Goal: Transaction & Acquisition: Purchase product/service

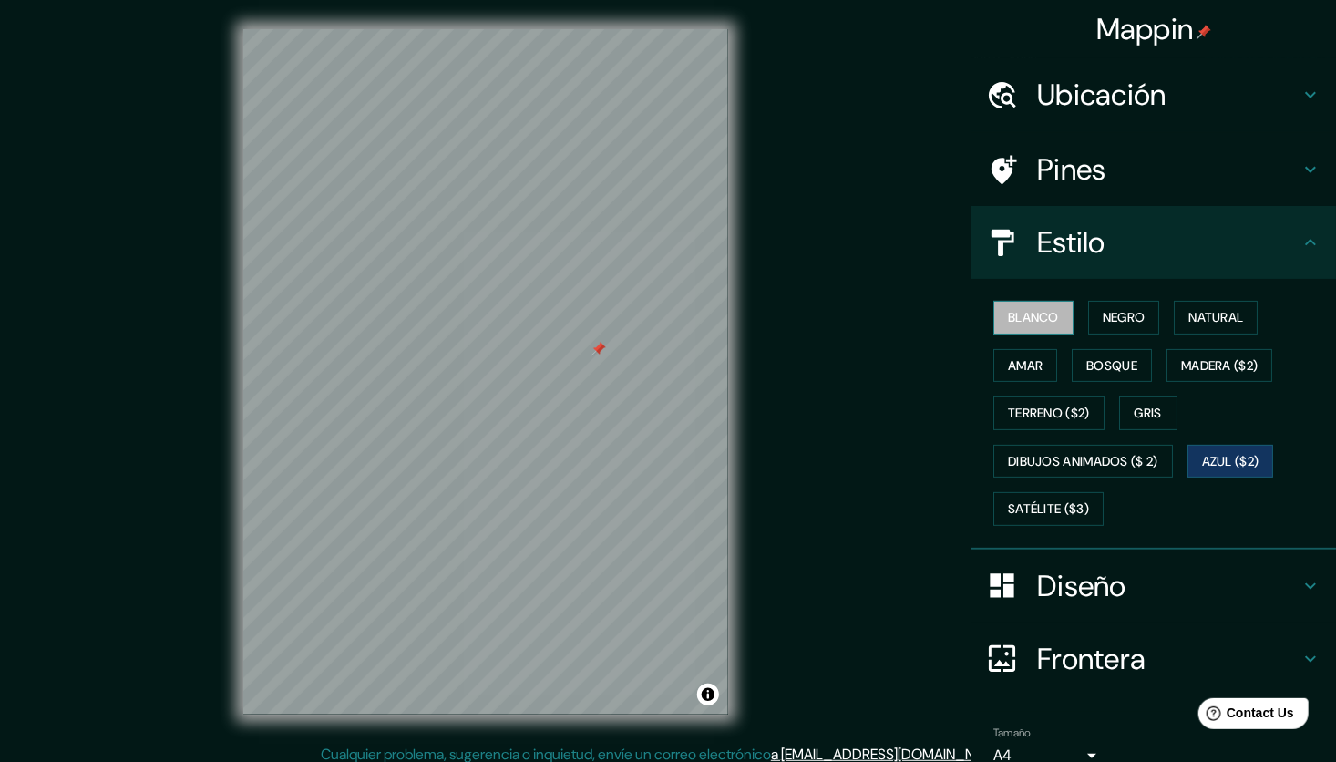
click at [1035, 307] on font "Blanco" at bounding box center [1033, 317] width 51 height 23
click at [1136, 305] on button "Negro" at bounding box center [1124, 318] width 72 height 34
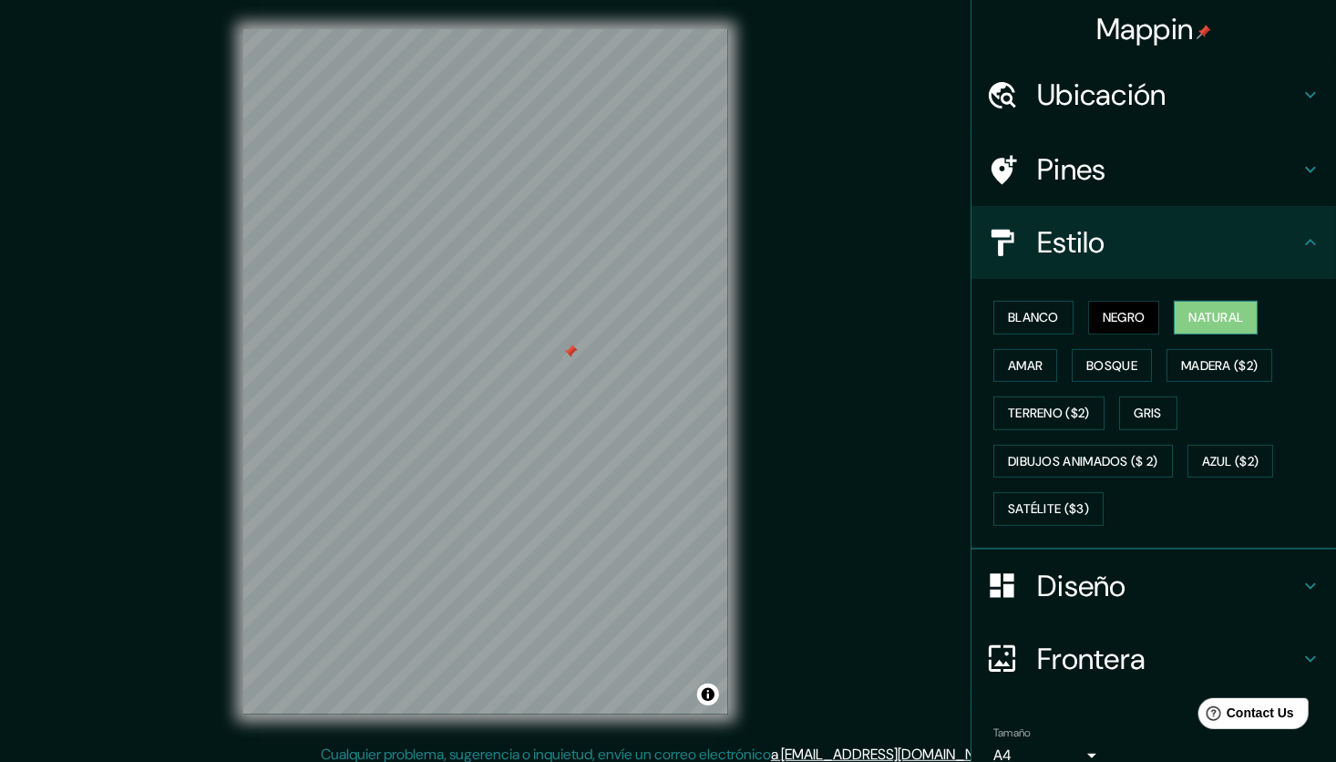
click at [1208, 317] on font "Natural" at bounding box center [1215, 317] width 55 height 23
click at [1027, 361] on font "Amar" at bounding box center [1025, 365] width 35 height 23
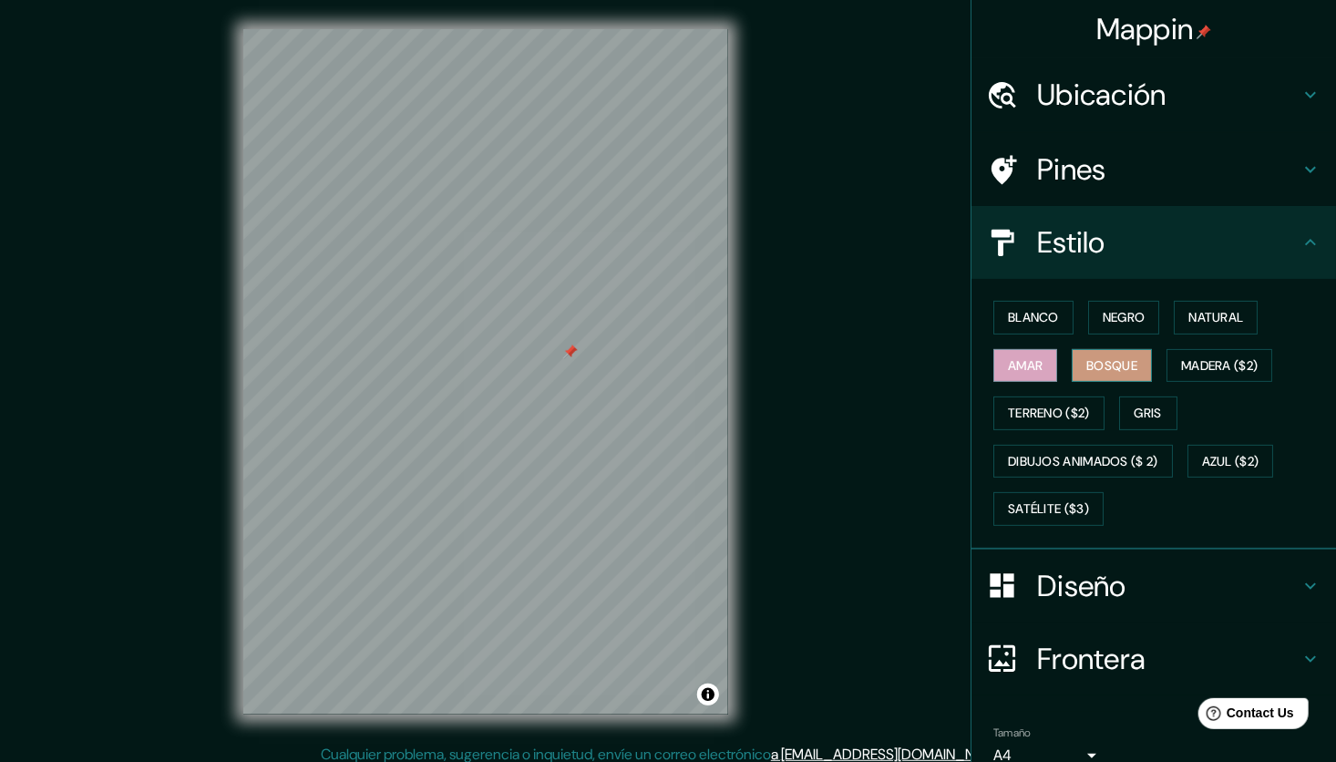
click at [1090, 360] on font "Bosque" at bounding box center [1111, 365] width 51 height 23
click at [1181, 355] on font "Madera ($2)" at bounding box center [1219, 365] width 77 height 23
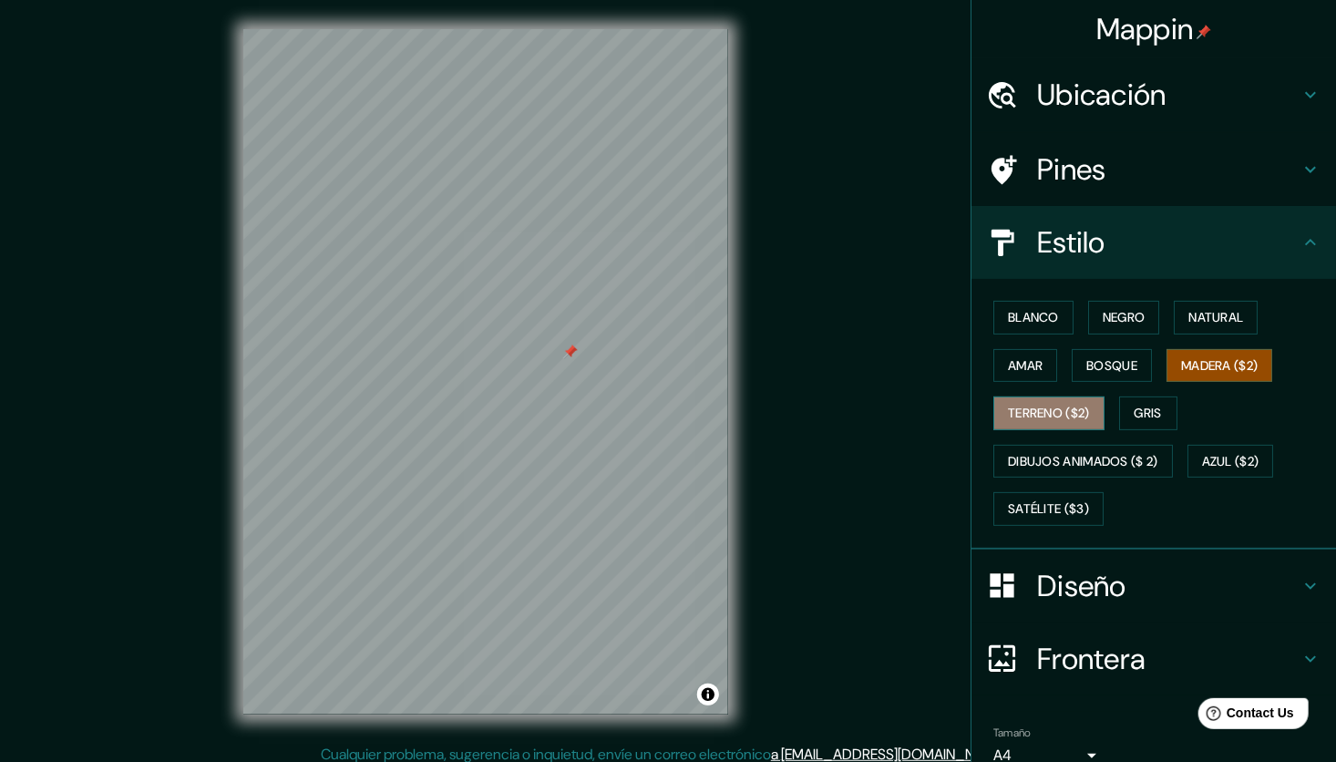
click at [1018, 405] on font "Terreno ($2)" at bounding box center [1049, 413] width 82 height 23
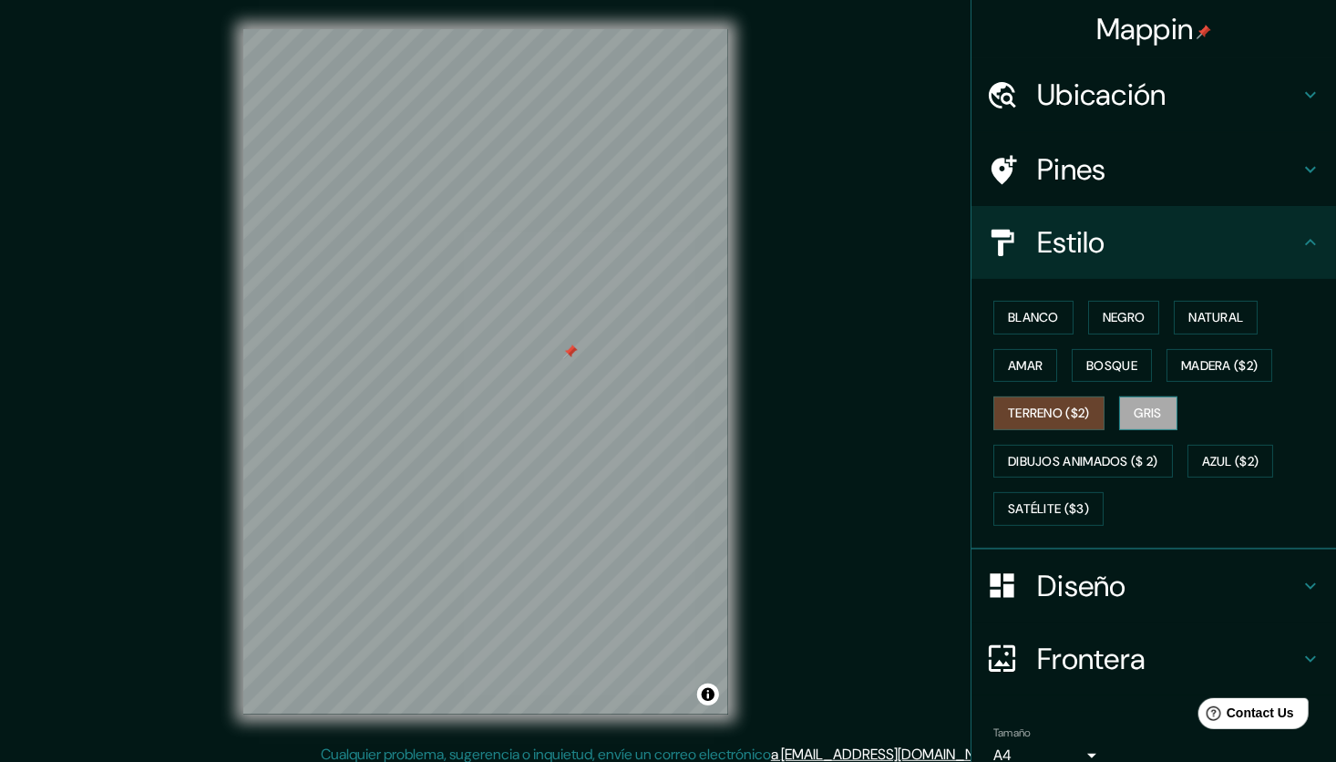
click at [1134, 404] on font "Gris" at bounding box center [1147, 413] width 27 height 23
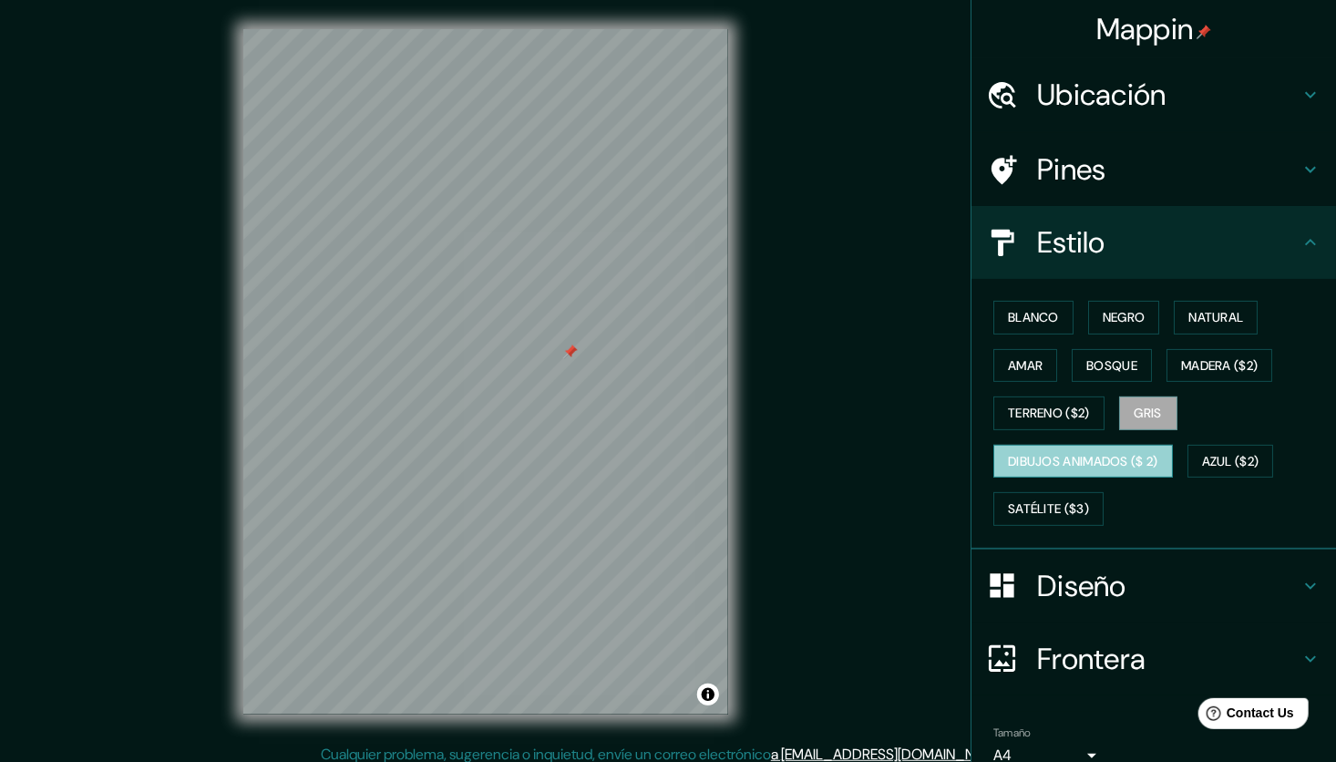
click at [1055, 453] on font "Dibujos animados ($ 2)" at bounding box center [1083, 461] width 150 height 23
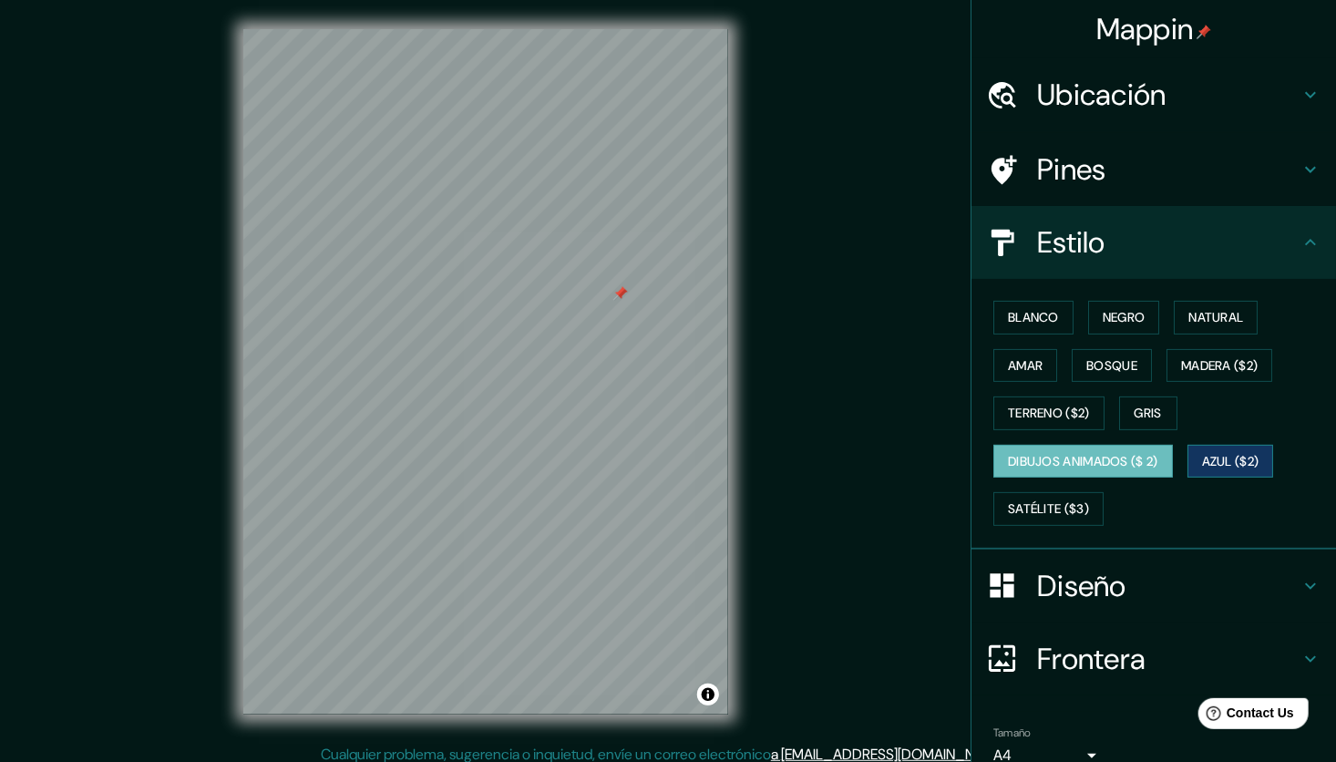
click at [1202, 464] on font "Azul ($2)" at bounding box center [1230, 461] width 57 height 23
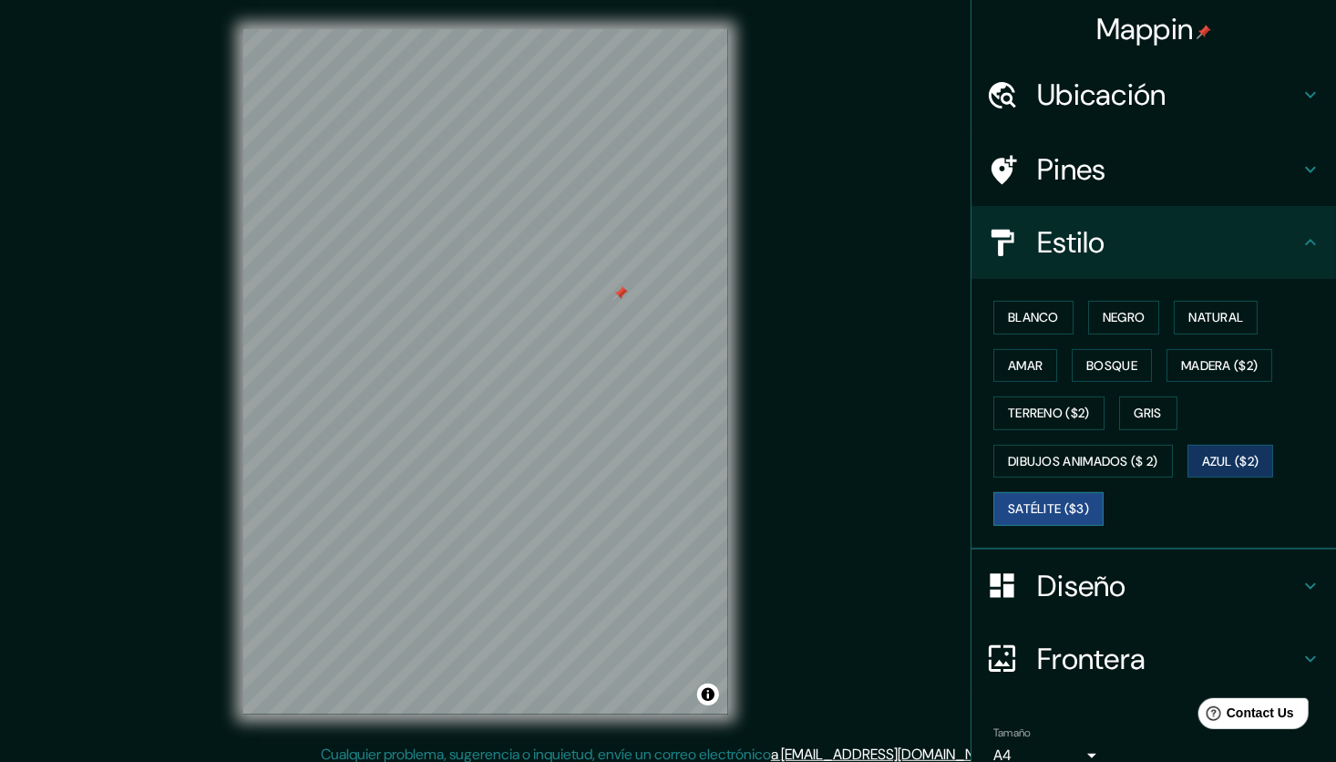
click at [1035, 501] on font "Satélite ($3)" at bounding box center [1048, 508] width 81 height 23
click at [1022, 310] on font "Blanco" at bounding box center [1033, 317] width 51 height 23
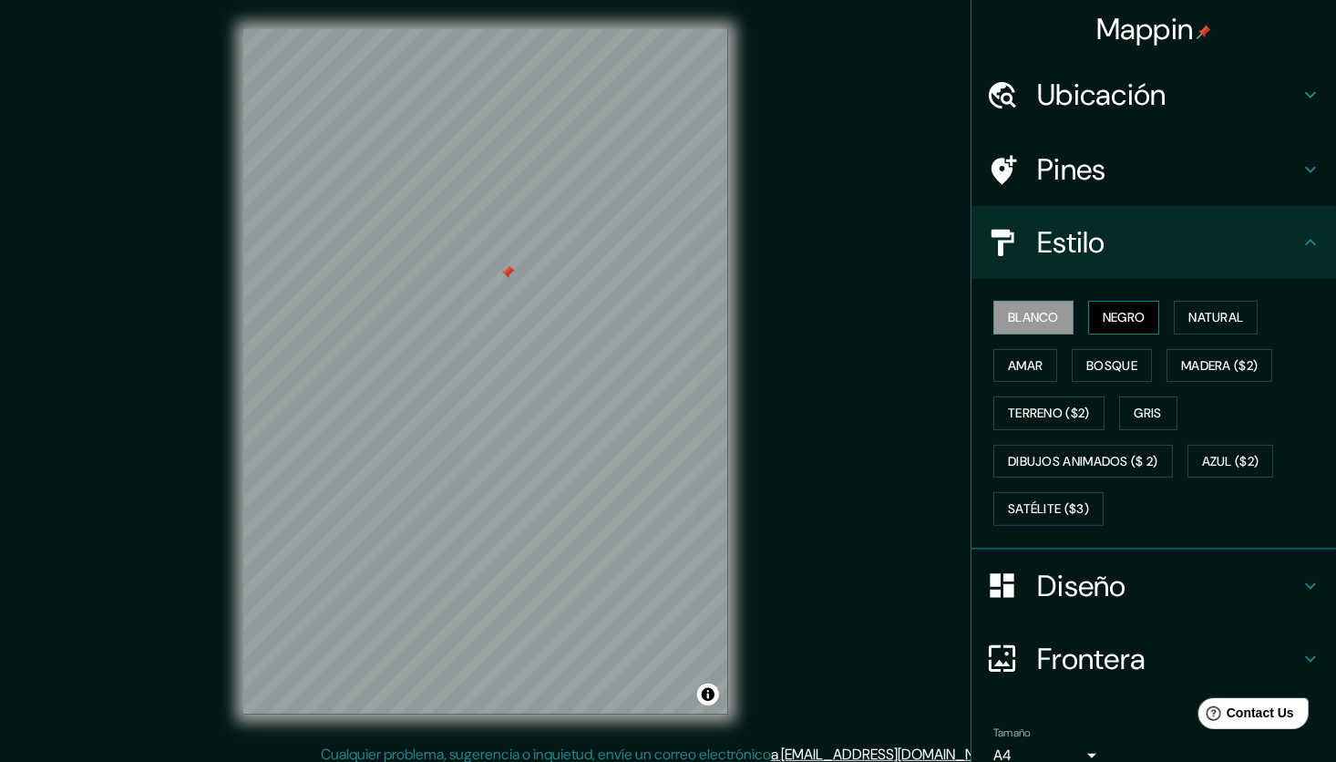
click at [1127, 313] on font "Negro" at bounding box center [1123, 317] width 43 height 23
